Goal: Information Seeking & Learning: Learn about a topic

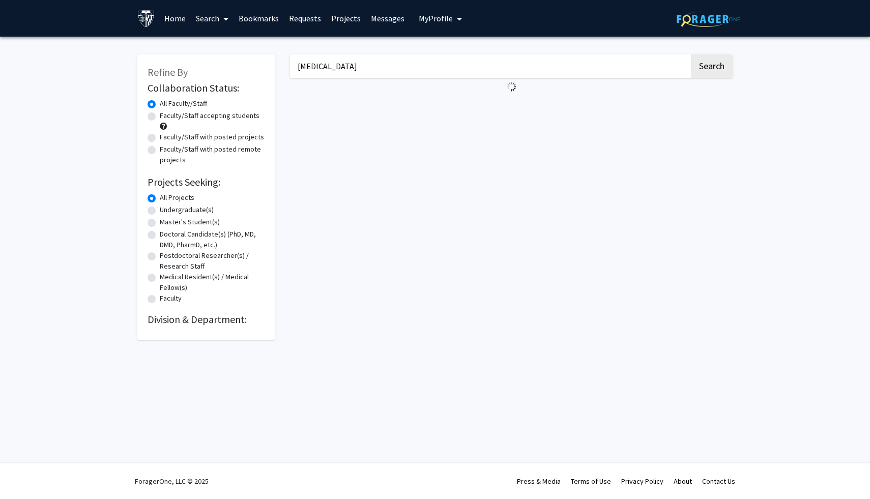
click at [435, 71] on input "[MEDICAL_DATA]" at bounding box center [489, 65] width 399 height 23
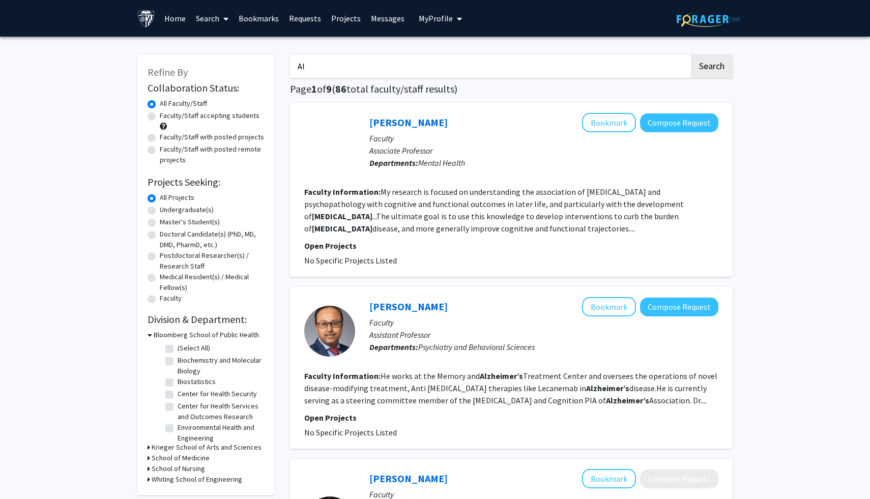
type input "A"
type input "[PERSON_NAME]"
click at [691, 54] on button "Search" at bounding box center [712, 65] width 42 height 23
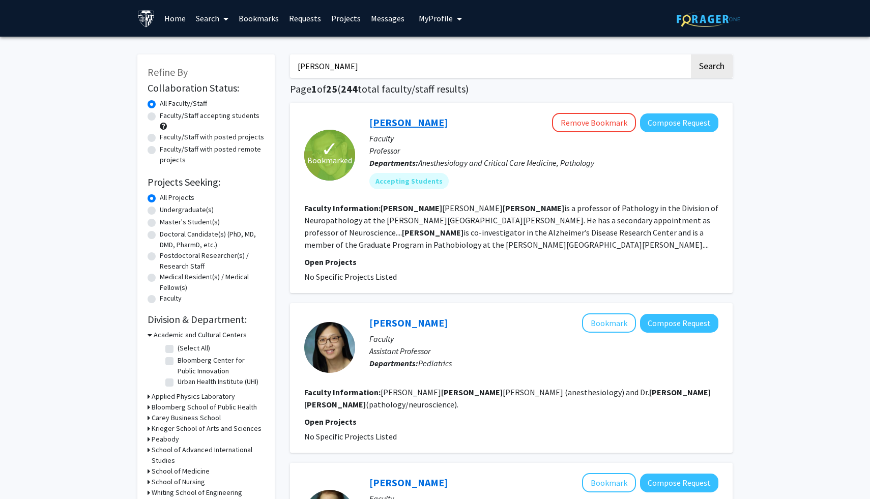
click at [405, 121] on link "Lee Martin" at bounding box center [408, 122] width 78 height 13
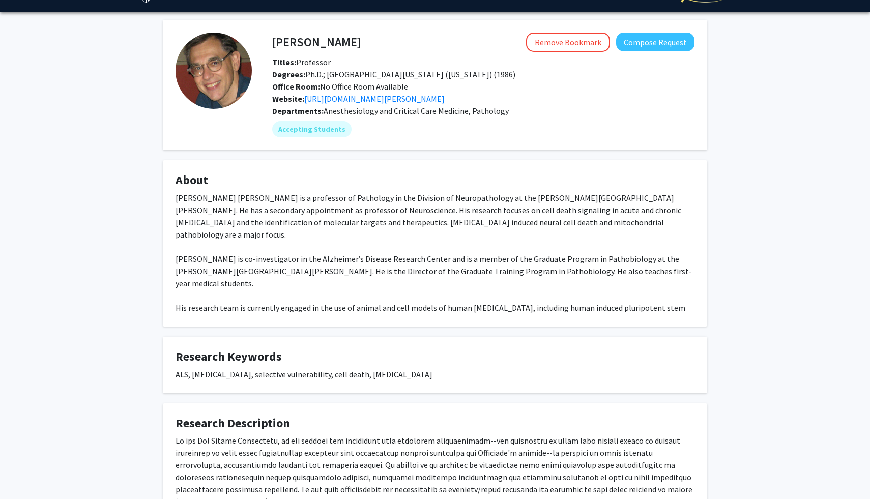
scroll to position [22, 0]
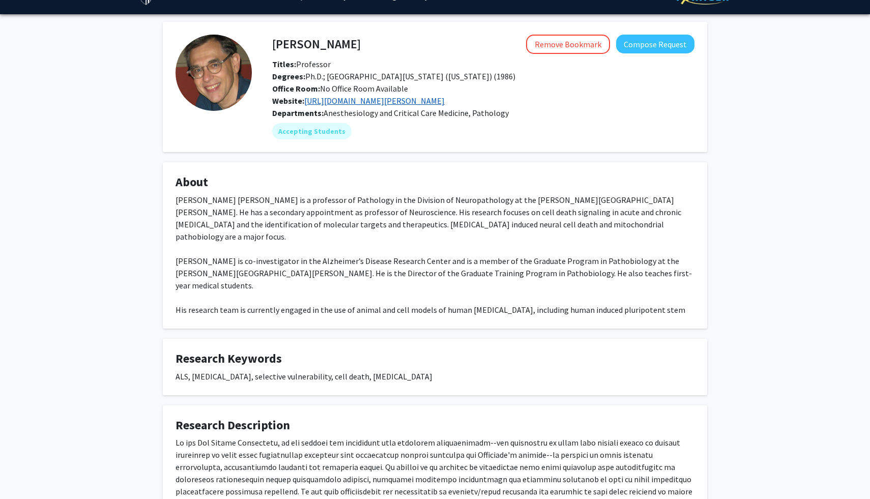
click at [397, 102] on link "https://www.hopkinsmedicine.org/research/labs/lee-martin-laboratory" at bounding box center [374, 101] width 140 height 10
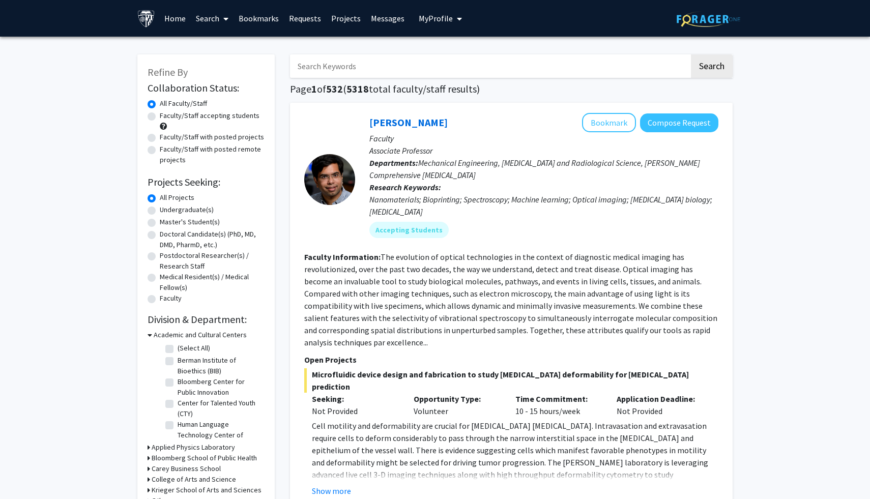
click at [188, 211] on label "Undergraduate(s)" at bounding box center [187, 209] width 54 height 11
click at [166, 211] on input "Undergraduate(s)" at bounding box center [163, 207] width 7 height 7
radio input "true"
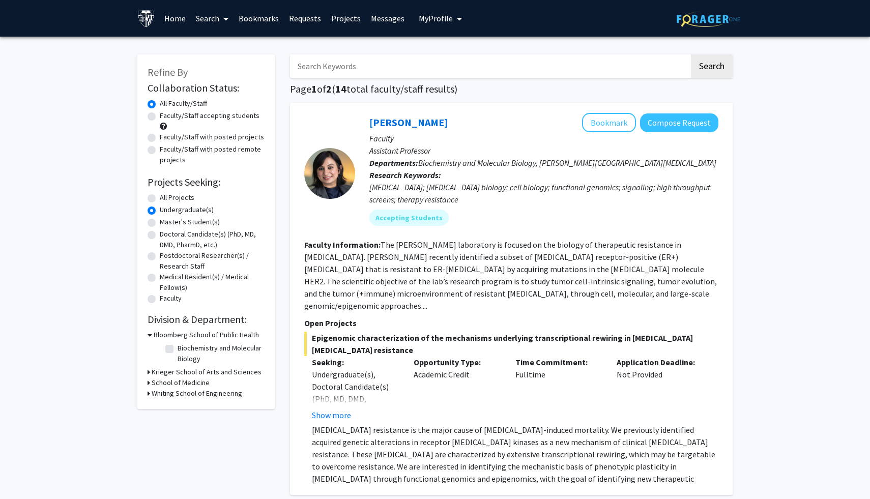
click at [354, 65] on input "Search Keywords" at bounding box center [489, 65] width 399 height 23
type input "p"
type input "neurology"
click at [691, 54] on button "Search" at bounding box center [712, 65] width 42 height 23
radio input "true"
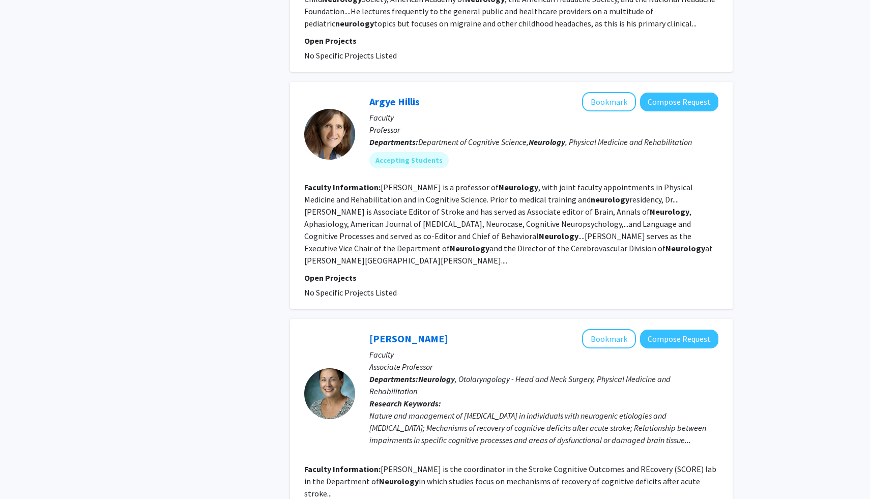
scroll to position [611, 0]
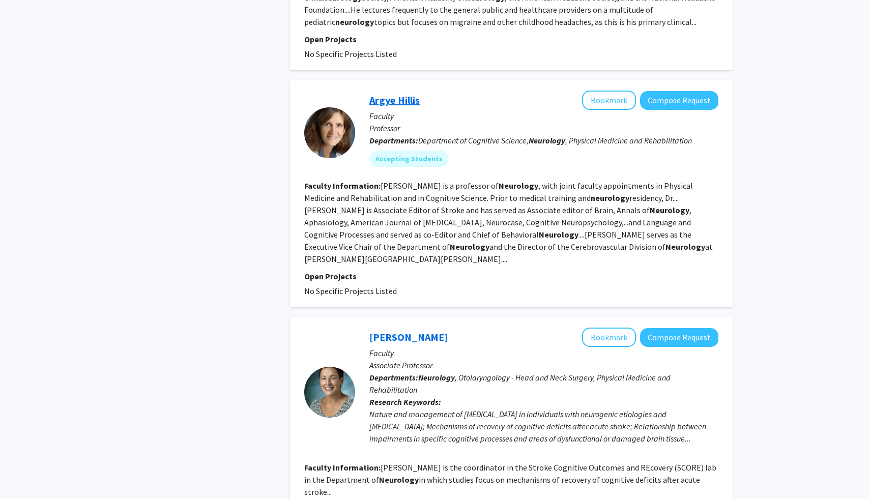
click at [403, 96] on link "Argye Hillis" at bounding box center [394, 100] width 50 height 13
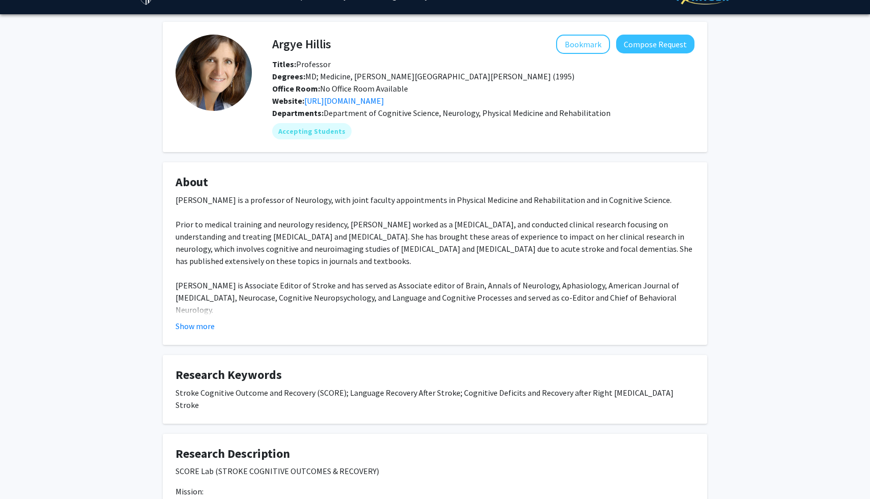
scroll to position [41, 0]
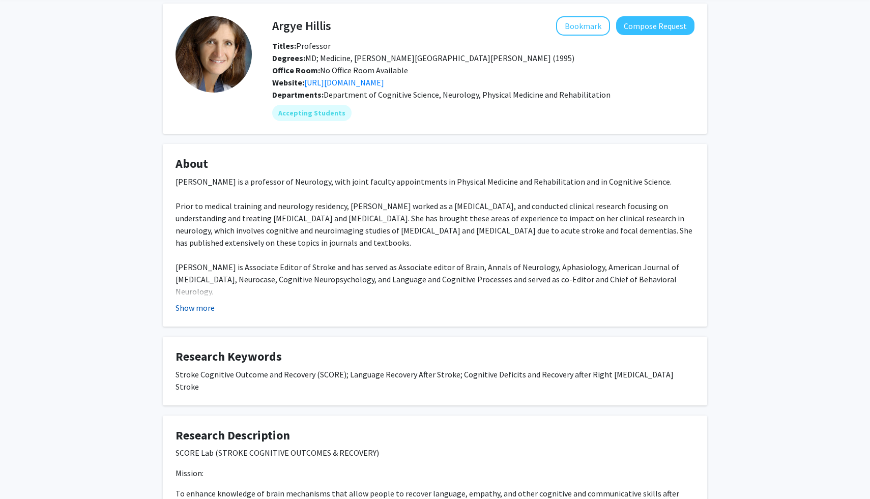
click at [196, 307] on button "Show more" at bounding box center [194, 308] width 39 height 12
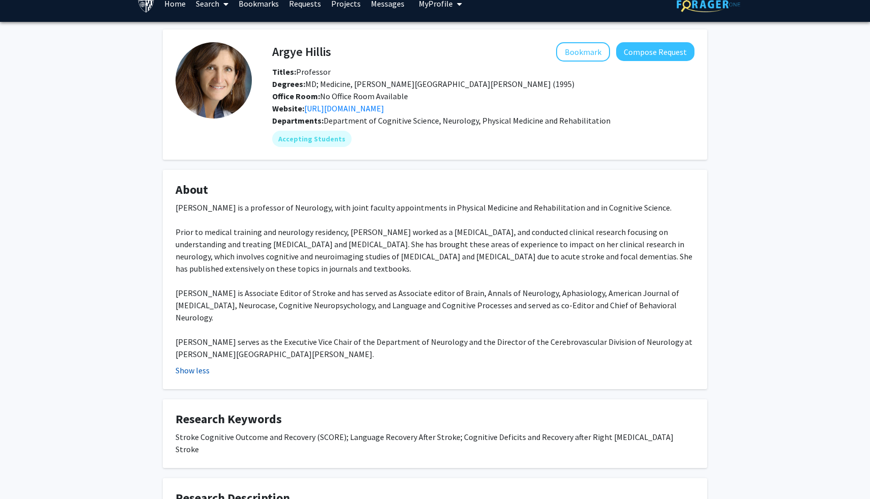
scroll to position [14, 0]
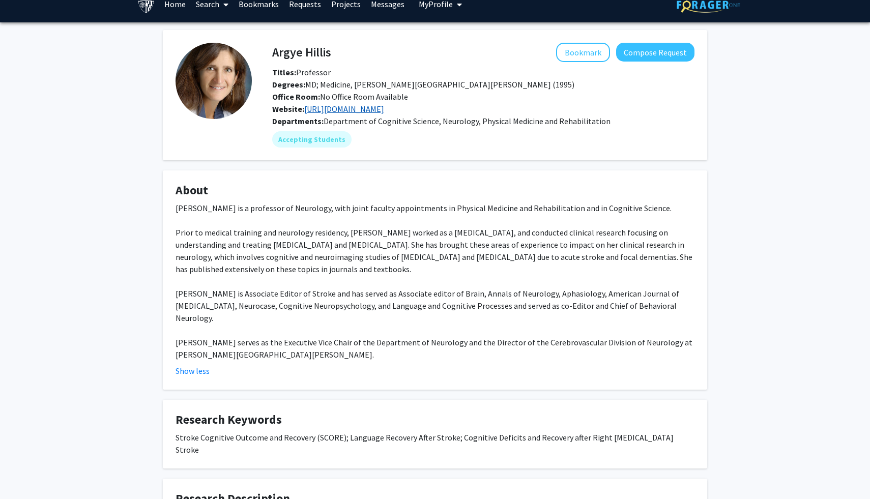
click at [350, 112] on link "[URL][DOMAIN_NAME]" at bounding box center [344, 109] width 80 height 10
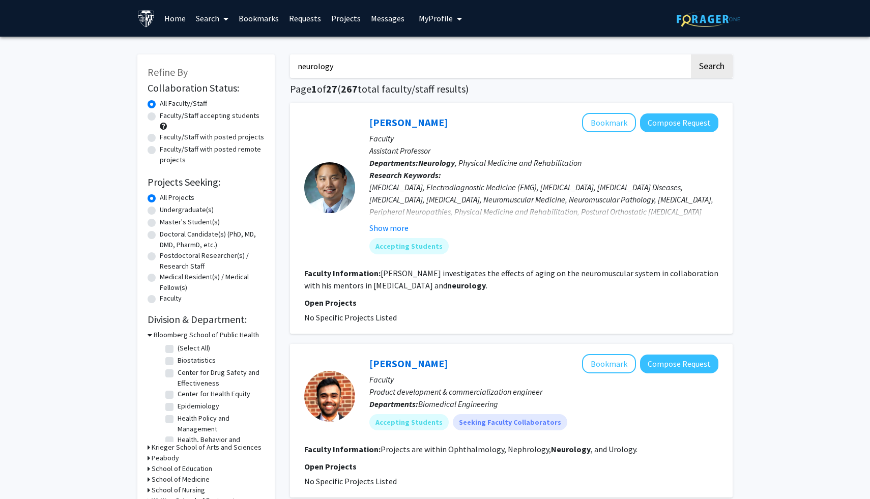
click at [160, 209] on label "Undergraduate(s)" at bounding box center [187, 209] width 54 height 11
click at [160, 209] on input "Undergraduate(s)" at bounding box center [163, 207] width 7 height 7
radio input "true"
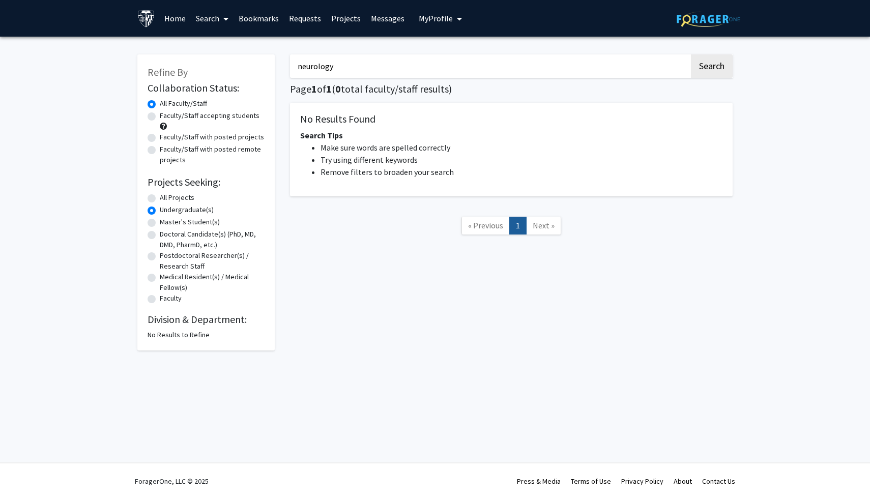
drag, startPoint x: 352, startPoint y: 69, endPoint x: 296, endPoint y: 69, distance: 55.9
click at [296, 69] on input "neurology" at bounding box center [489, 65] width 399 height 23
type input "psychology"
click at [691, 54] on button "Search" at bounding box center [712, 65] width 42 height 23
radio input "true"
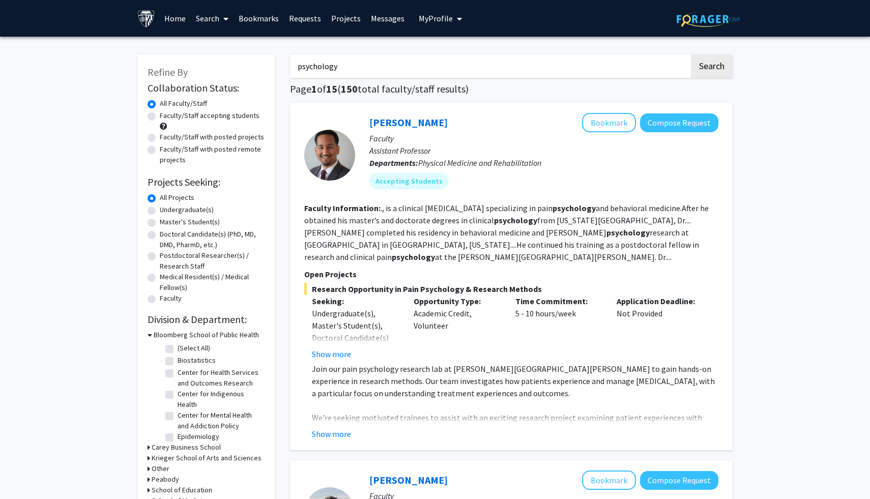
click at [160, 212] on label "Undergraduate(s)" at bounding box center [187, 209] width 54 height 11
click at [160, 211] on input "Undergraduate(s)" at bounding box center [163, 207] width 7 height 7
radio input "true"
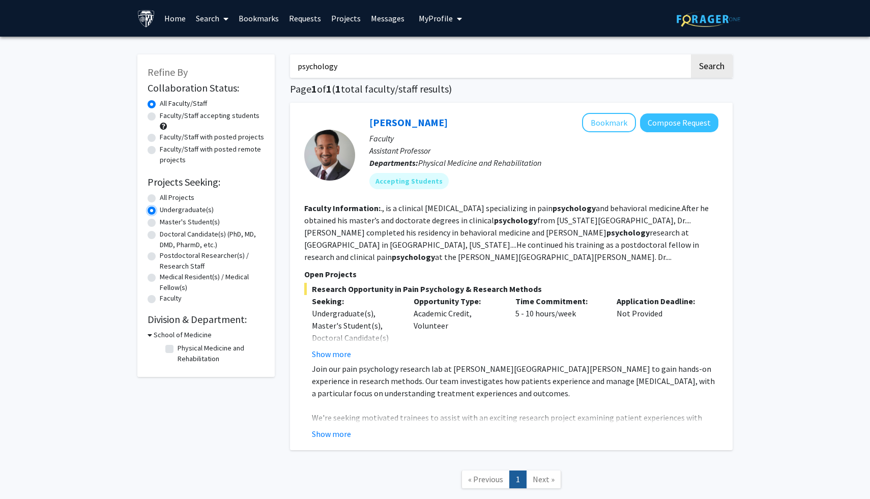
scroll to position [64, 0]
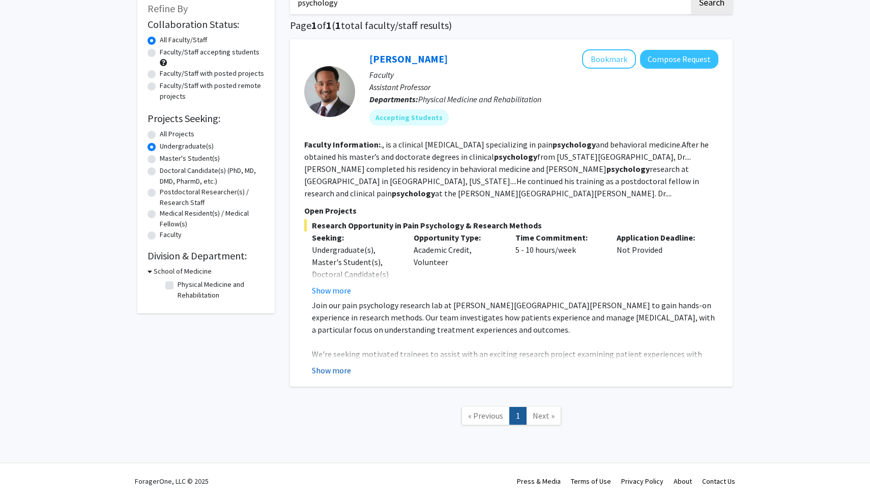
click at [341, 370] on button "Show more" at bounding box center [331, 370] width 39 height 12
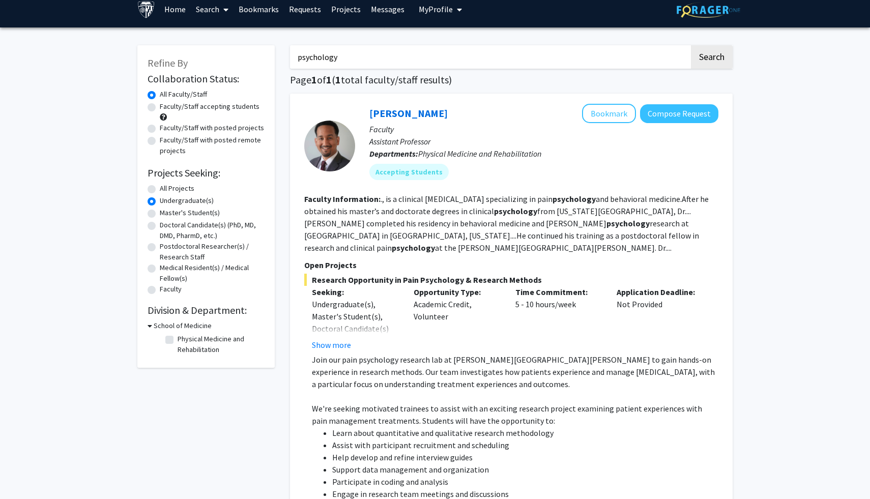
scroll to position [0, 0]
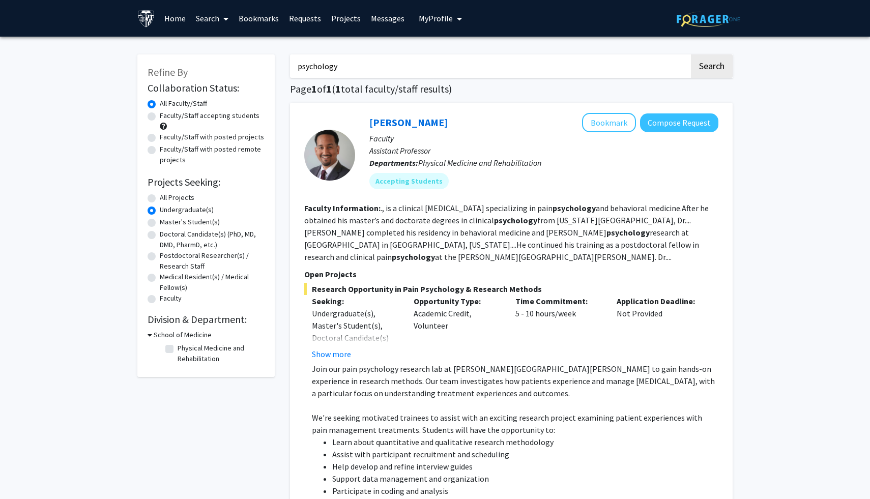
drag, startPoint x: 353, startPoint y: 65, endPoint x: 290, endPoint y: 66, distance: 62.6
click at [290, 66] on input "psychology" at bounding box center [489, 65] width 399 height 23
type input "b"
type input "brain"
click at [691, 54] on button "Search" at bounding box center [712, 65] width 42 height 23
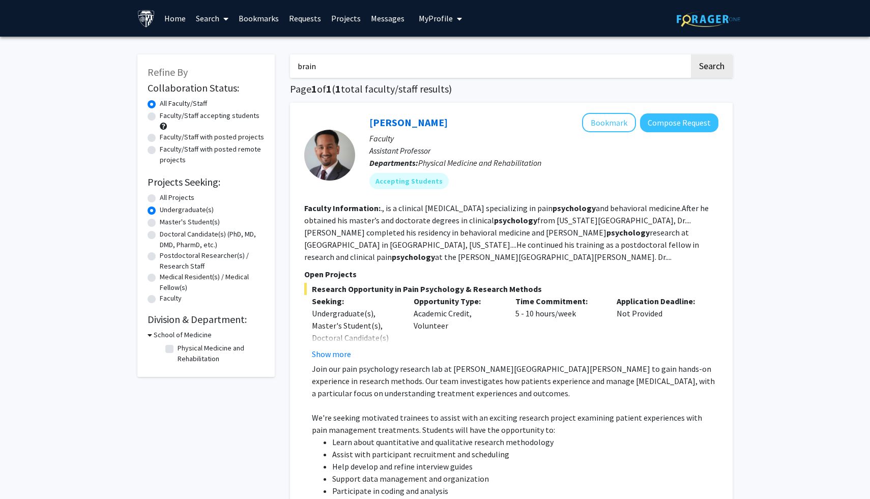
radio input "true"
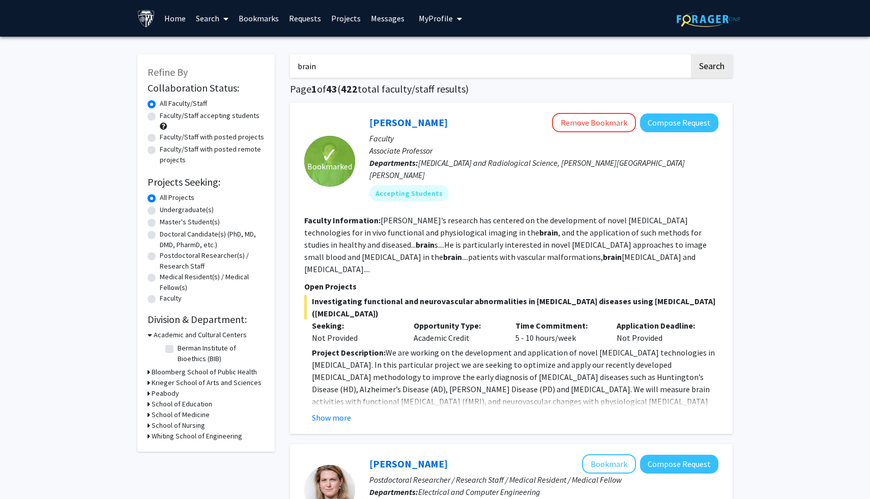
click at [160, 211] on label "Undergraduate(s)" at bounding box center [187, 209] width 54 height 11
click at [160, 211] on input "Undergraduate(s)" at bounding box center [163, 207] width 7 height 7
radio input "true"
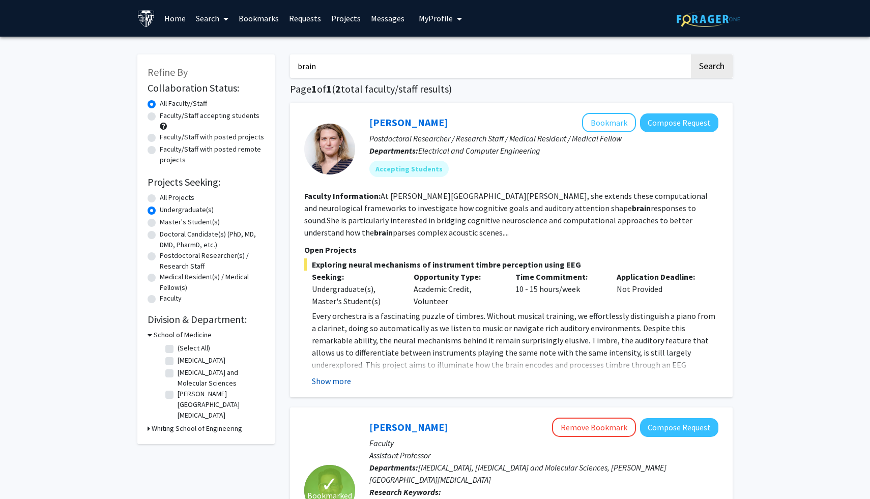
click at [341, 380] on button "Show more" at bounding box center [331, 381] width 39 height 12
